Goal: Information Seeking & Learning: Learn about a topic

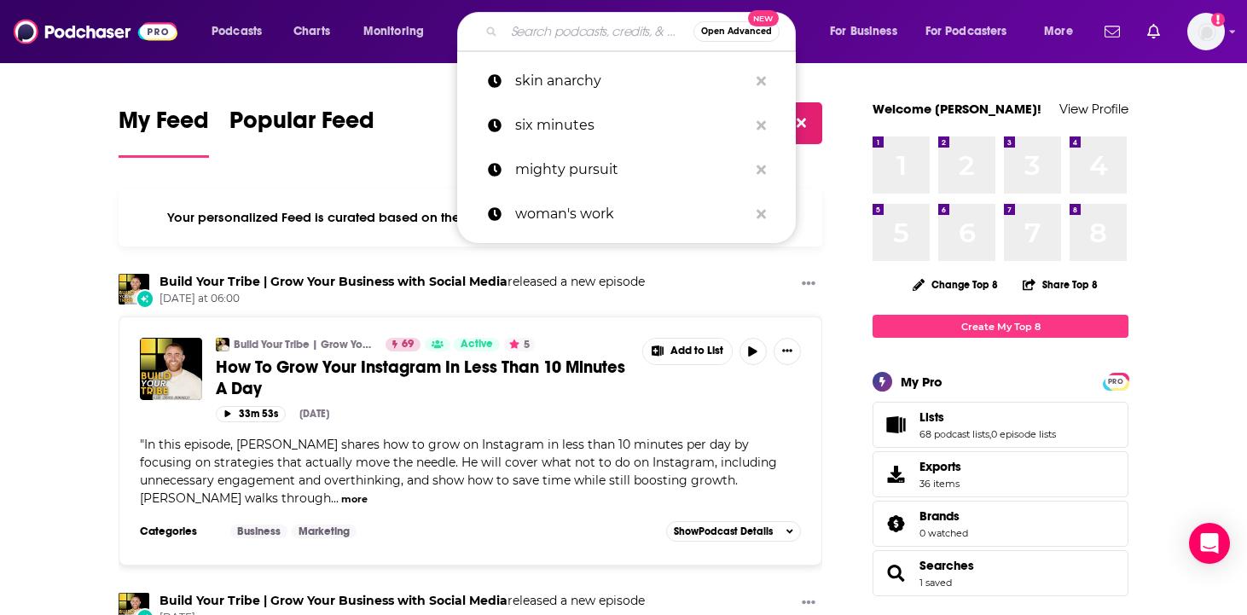
click at [561, 38] on input "Search podcasts, credits, & more..." at bounding box center [598, 31] width 189 height 27
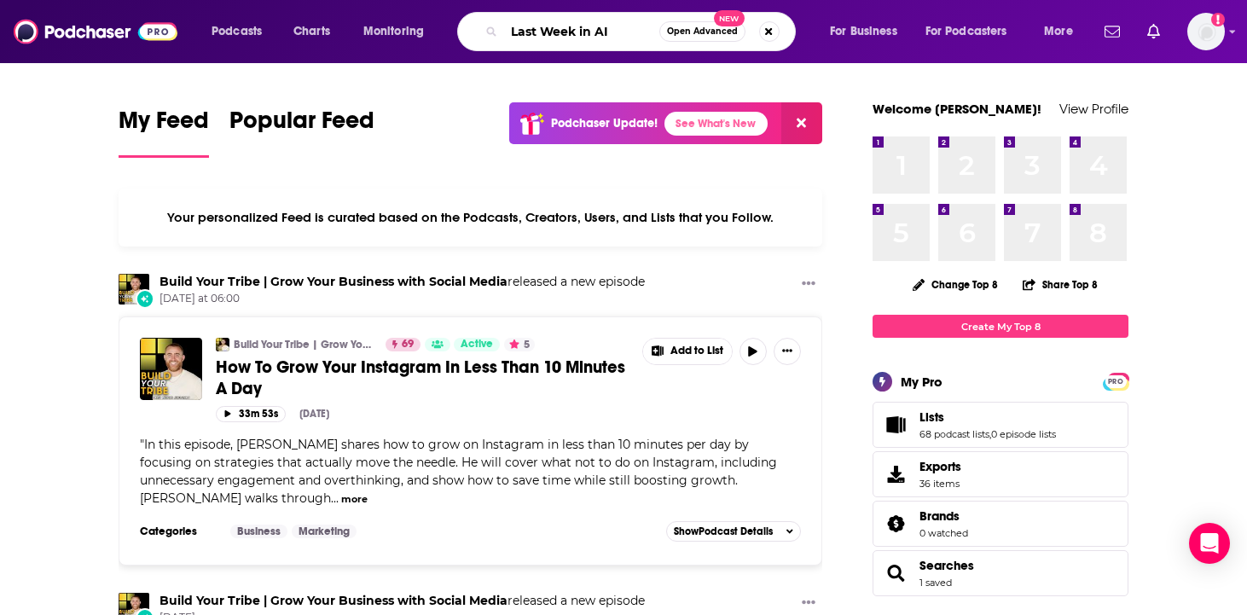
type input "Last Week in AI"
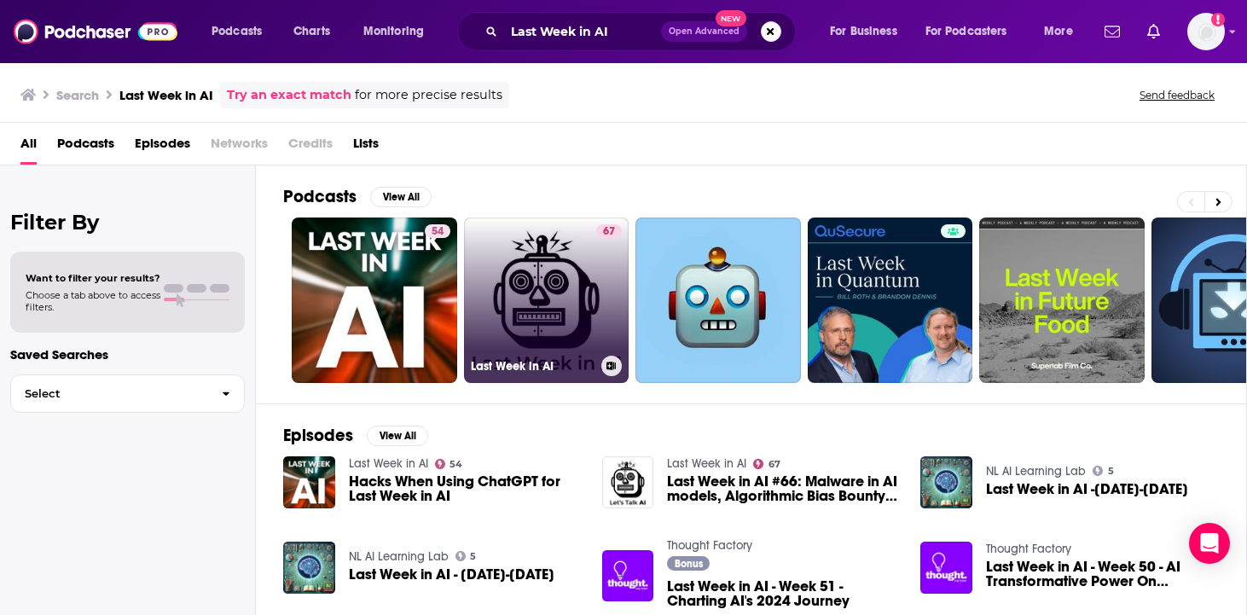
click at [561, 319] on link "67 Last Week in AI" at bounding box center [546, 299] width 165 height 165
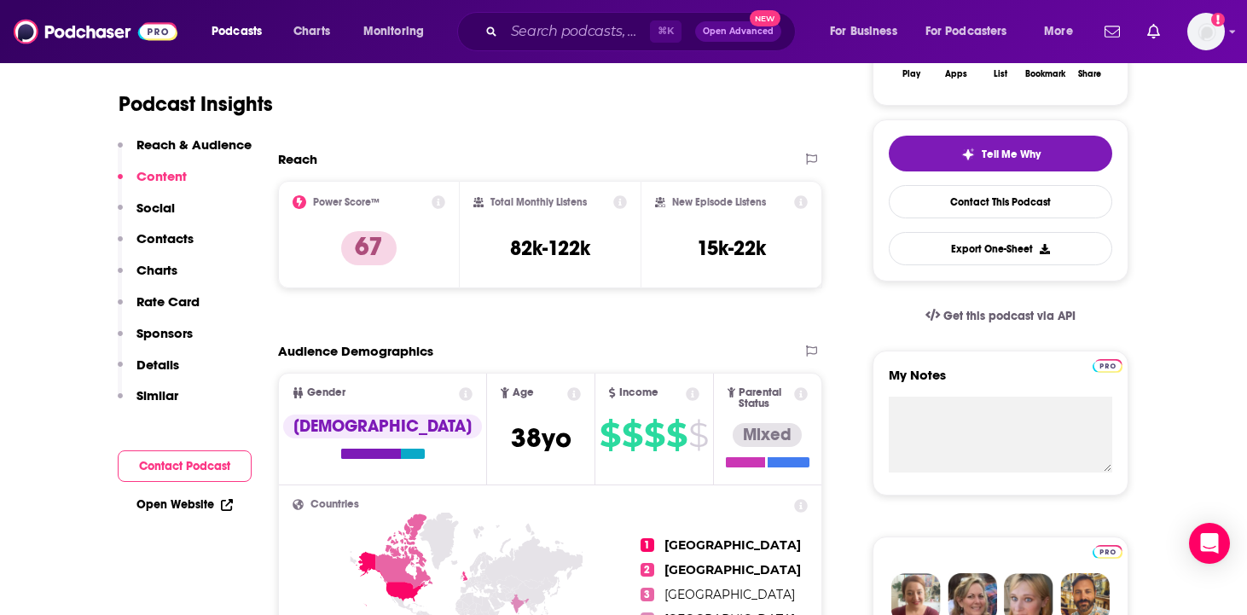
scroll to position [344, 0]
